Goal: Navigation & Orientation: Find specific page/section

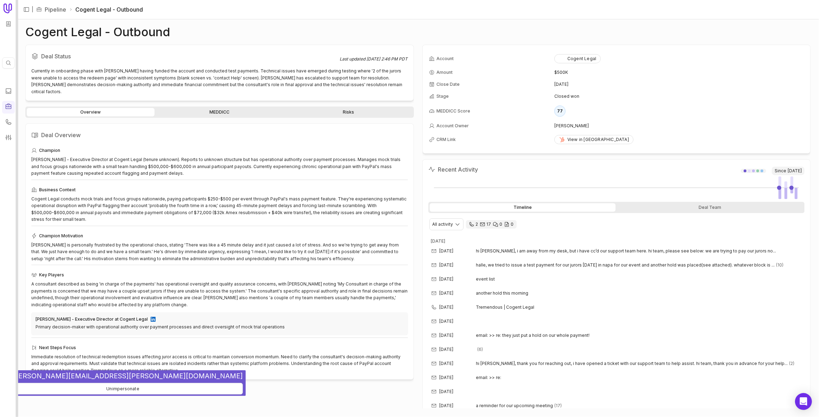
click at [17, 68] on div at bounding box center [17, 208] width 2 height 417
click at [12, 108] on icon at bounding box center [8, 106] width 7 height 7
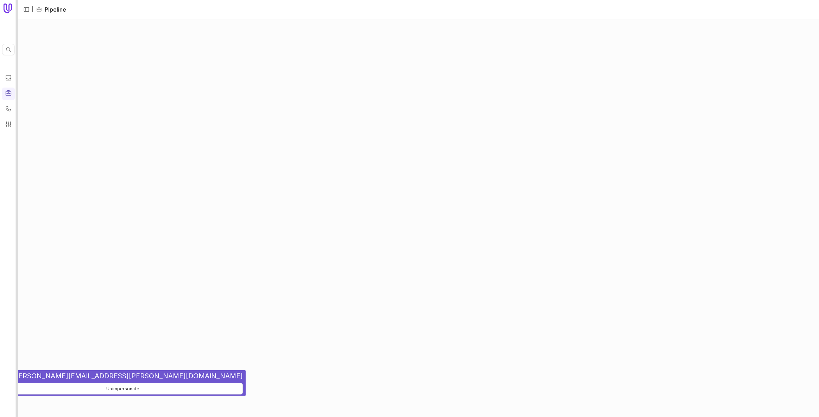
click at [17, 103] on div at bounding box center [17, 208] width 2 height 417
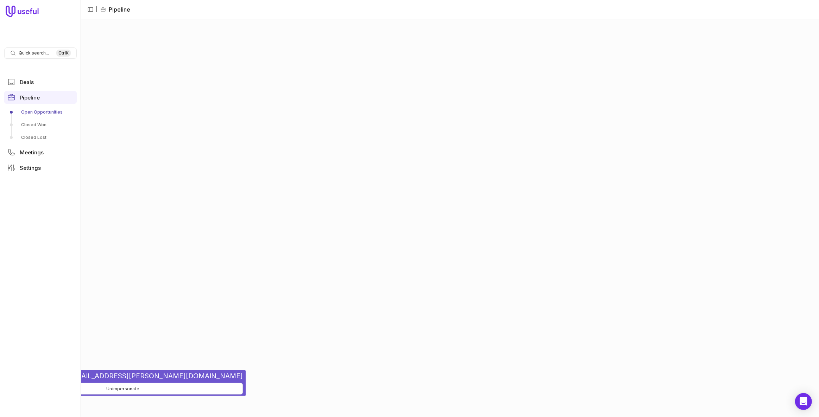
click at [238, 123] on div at bounding box center [450, 218] width 738 height 398
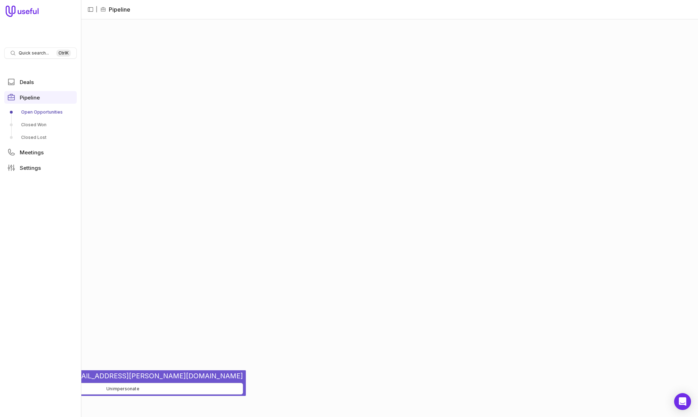
click at [255, 46] on div at bounding box center [389, 218] width 617 height 398
click at [257, 68] on div at bounding box center [389, 218] width 617 height 398
click at [93, 388] on button "Unimpersonate" at bounding box center [123, 389] width 240 height 12
